Goal: Task Accomplishment & Management: Use online tool/utility

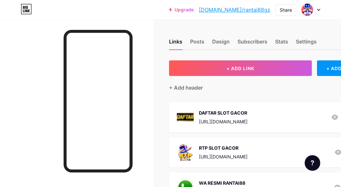
click at [255, 122] on div "DAFTAR SLOT GACOR [URL][DOMAIN_NAME] 12" at bounding box center [262, 117] width 170 height 17
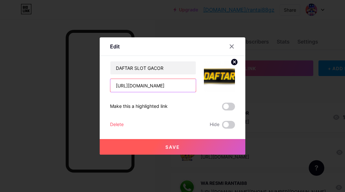
drag, startPoint x: 165, startPoint y: 87, endPoint x: 132, endPoint y: 89, distance: 33.2
click at [132, 89] on input "[URL][DOMAIN_NAME]" at bounding box center [154, 85] width 86 height 13
paste input "[DOMAIN_NAME]"
type input "[URL][DOMAIN_NAME]"
click at [215, 139] on button "Save" at bounding box center [173, 147] width 146 height 16
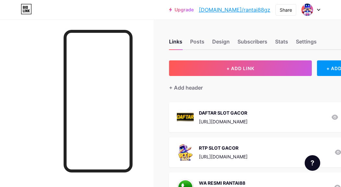
click at [217, 156] on div "[URL][DOMAIN_NAME]" at bounding box center [223, 156] width 49 height 7
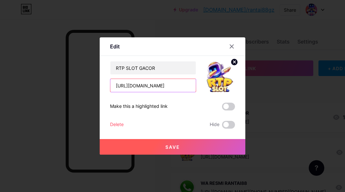
drag, startPoint x: 117, startPoint y: 86, endPoint x: 176, endPoint y: 83, distance: 59.4
click at [176, 83] on input "[URL][DOMAIN_NAME]" at bounding box center [154, 85] width 86 height 13
click at [228, 48] on div at bounding box center [232, 47] width 12 height 12
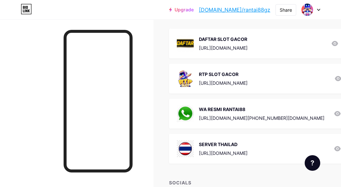
scroll to position [97, 0]
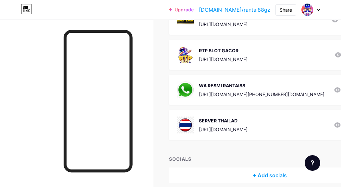
click at [315, 37] on span "DAFTAR SLOT GACOR [URL][DOMAIN_NAME] 12 RTP SLOT GACOR [URL][DOMAIN_NAME] 1 WA …" at bounding box center [269, 72] width 201 height 135
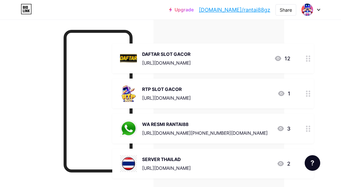
scroll to position [0, 59]
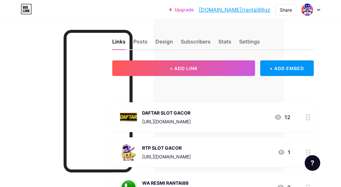
click at [279, 37] on div "Links Posts Design Subscribers Stats Settings" at bounding box center [212, 38] width 201 height 23
